Goal: Task Accomplishment & Management: Manage account settings

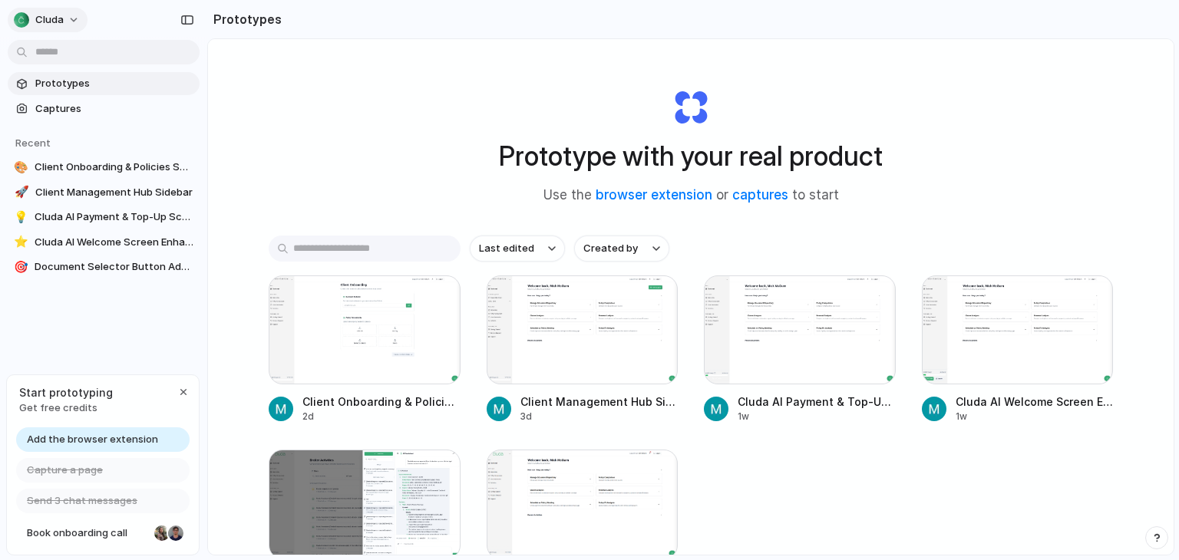
click at [68, 27] on button "cluda" at bounding box center [48, 20] width 80 height 25
click at [74, 75] on span "Invite members" at bounding box center [72, 78] width 74 height 15
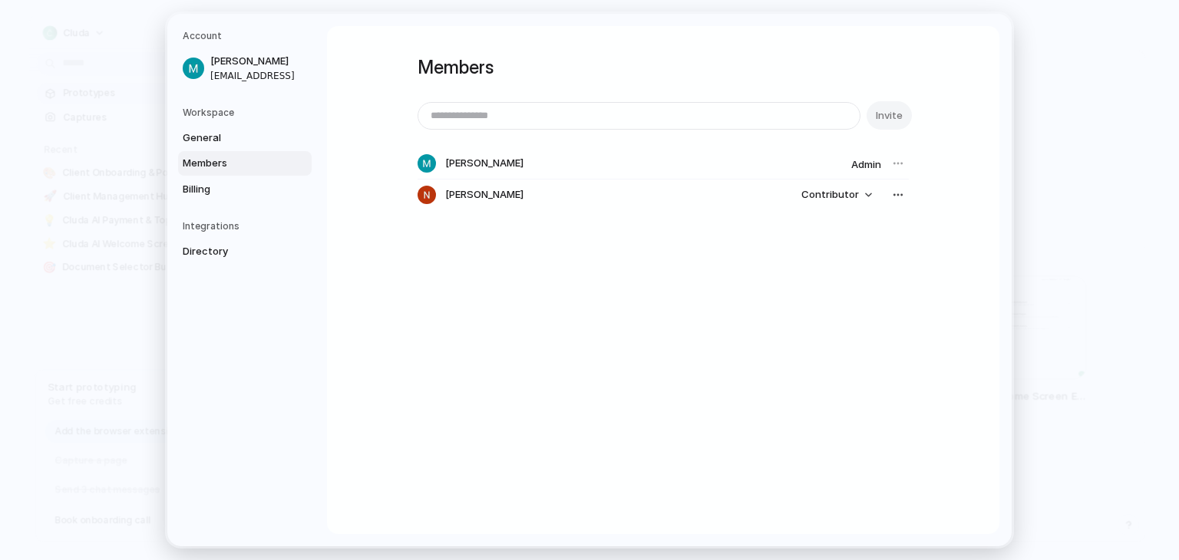
click at [537, 121] on input "email" at bounding box center [638, 116] width 441 height 26
click at [540, 115] on input "email" at bounding box center [638, 116] width 441 height 26
type input "**********"
click at [887, 111] on span "Invite" at bounding box center [889, 115] width 27 height 15
click at [863, 194] on button "Contributor" at bounding box center [836, 194] width 89 height 21
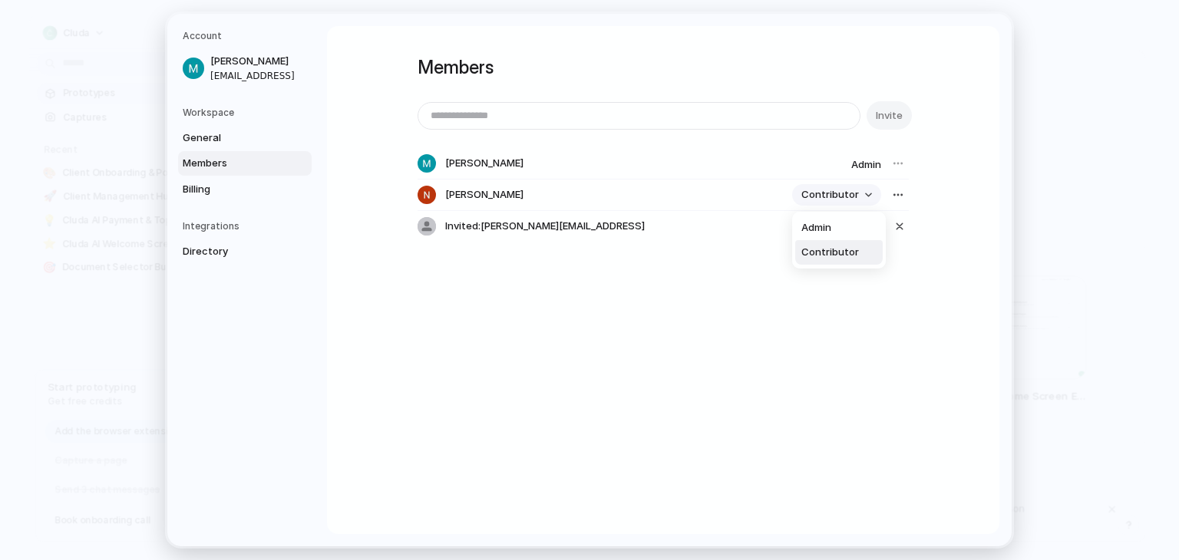
click at [863, 194] on div "Admin Contributor" at bounding box center [589, 280] width 1179 height 560
click at [197, 189] on span "Billing" at bounding box center [232, 189] width 98 height 15
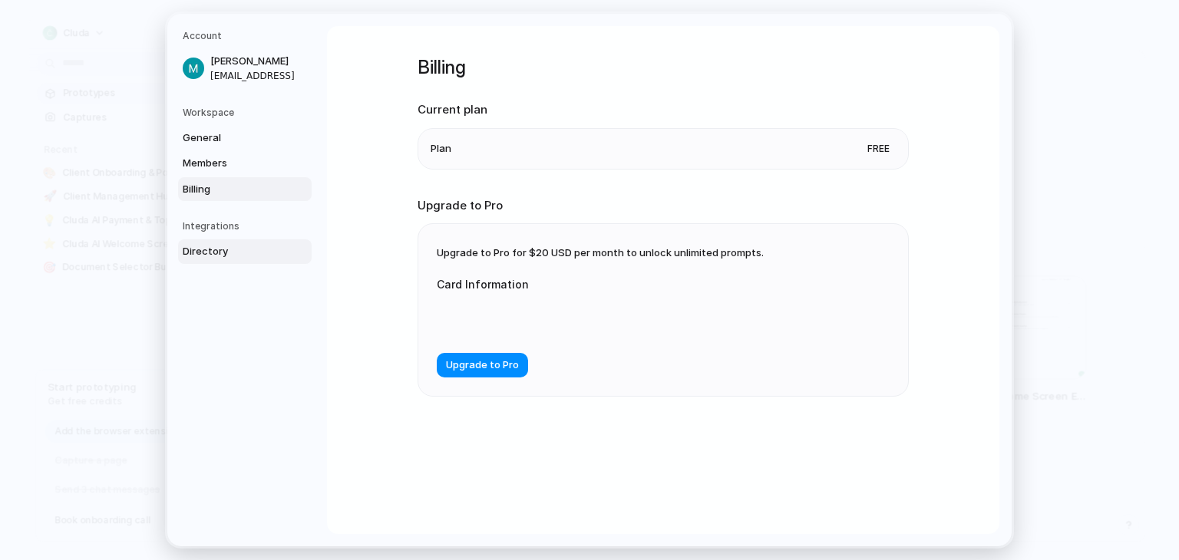
click at [215, 256] on span "Directory" at bounding box center [232, 251] width 98 height 15
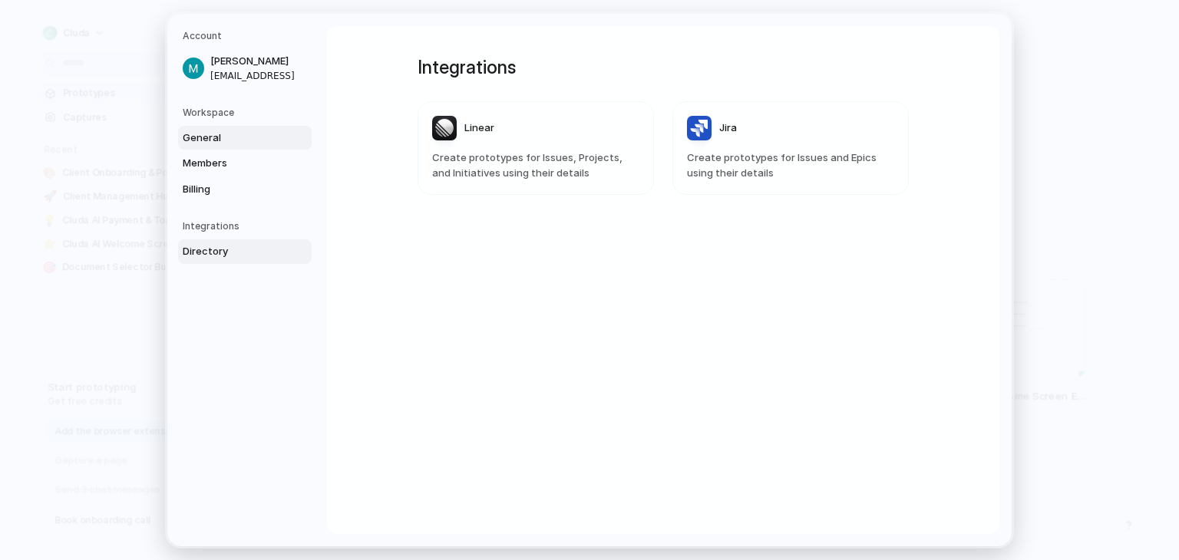
click at [221, 137] on span "General" at bounding box center [232, 137] width 98 height 15
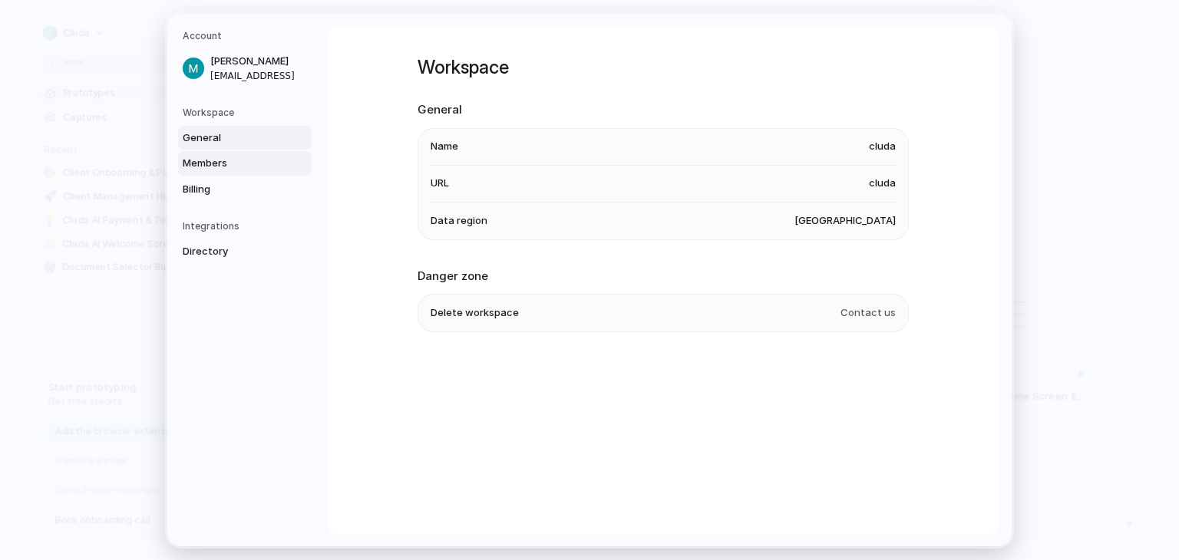
click at [220, 163] on span "Members" at bounding box center [232, 163] width 98 height 15
